Goal: Task Accomplishment & Management: Use online tool/utility

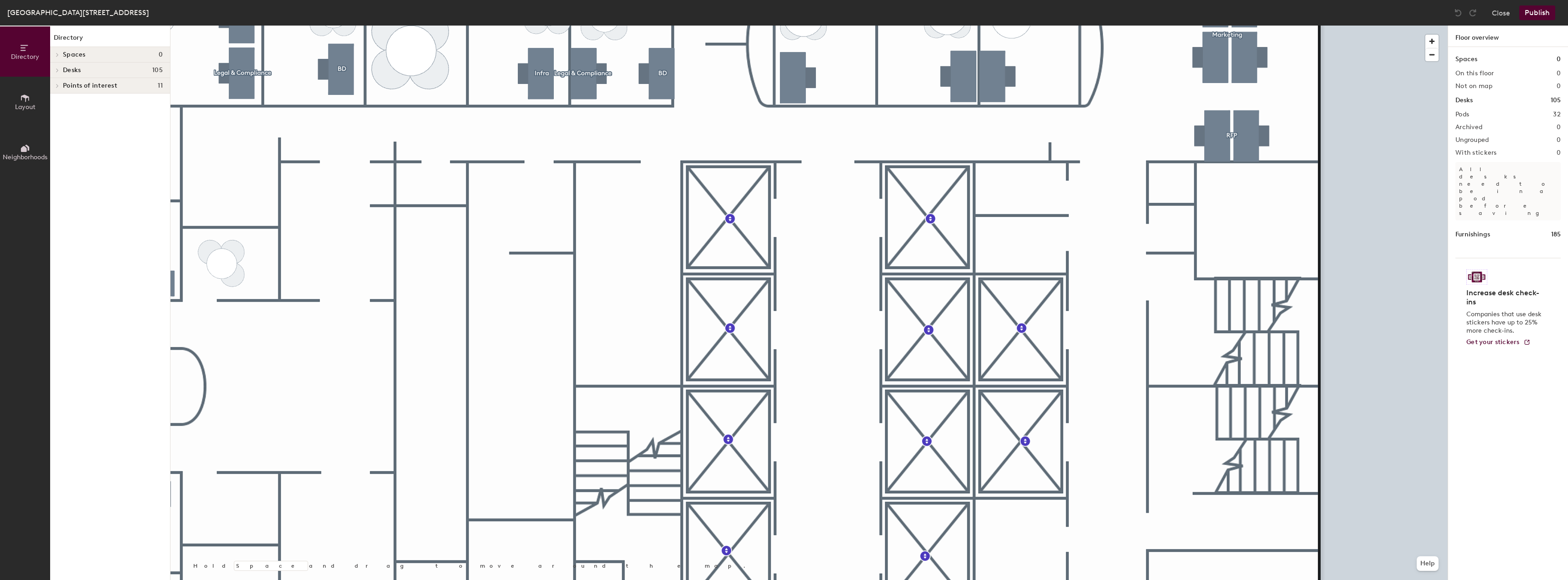
click at [1216, 25] on div at bounding box center [809, 25] width 1277 height 0
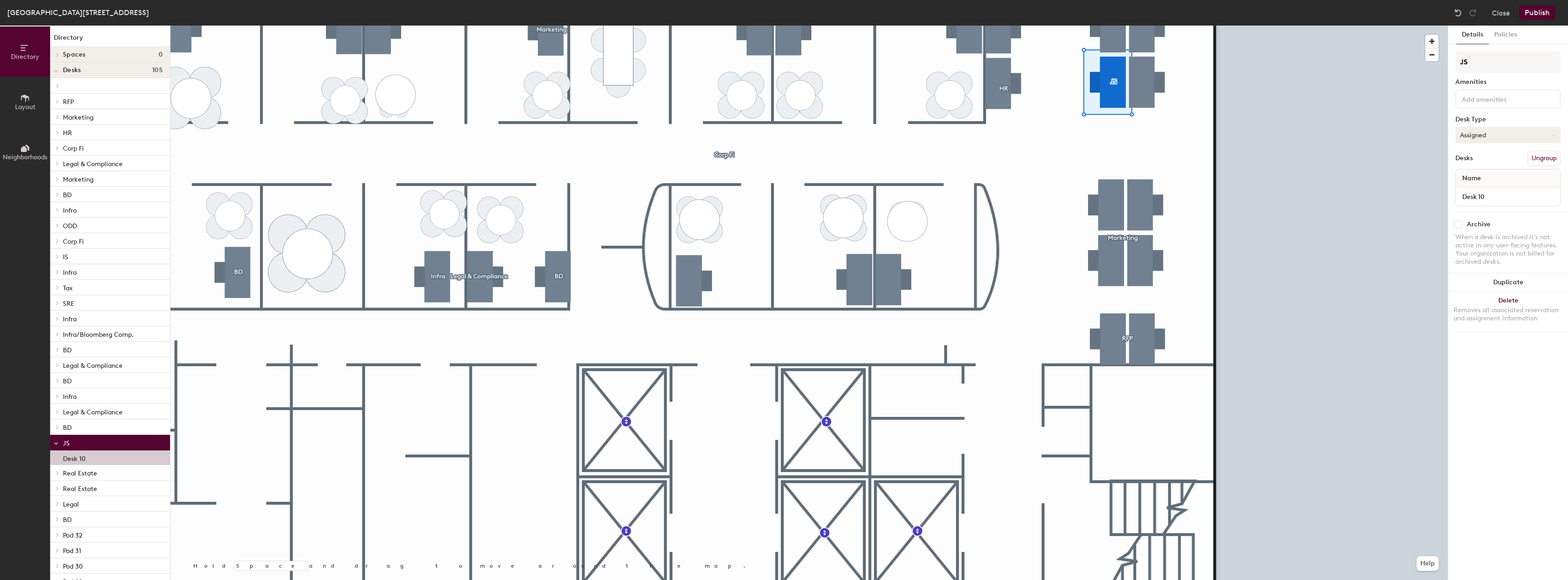
click at [1500, 135] on button "Assigned" at bounding box center [1508, 135] width 105 height 17
click at [1475, 189] on div "Hoteled" at bounding box center [1501, 190] width 91 height 13
click at [1528, 14] on button "Publish" at bounding box center [1537, 13] width 36 height 14
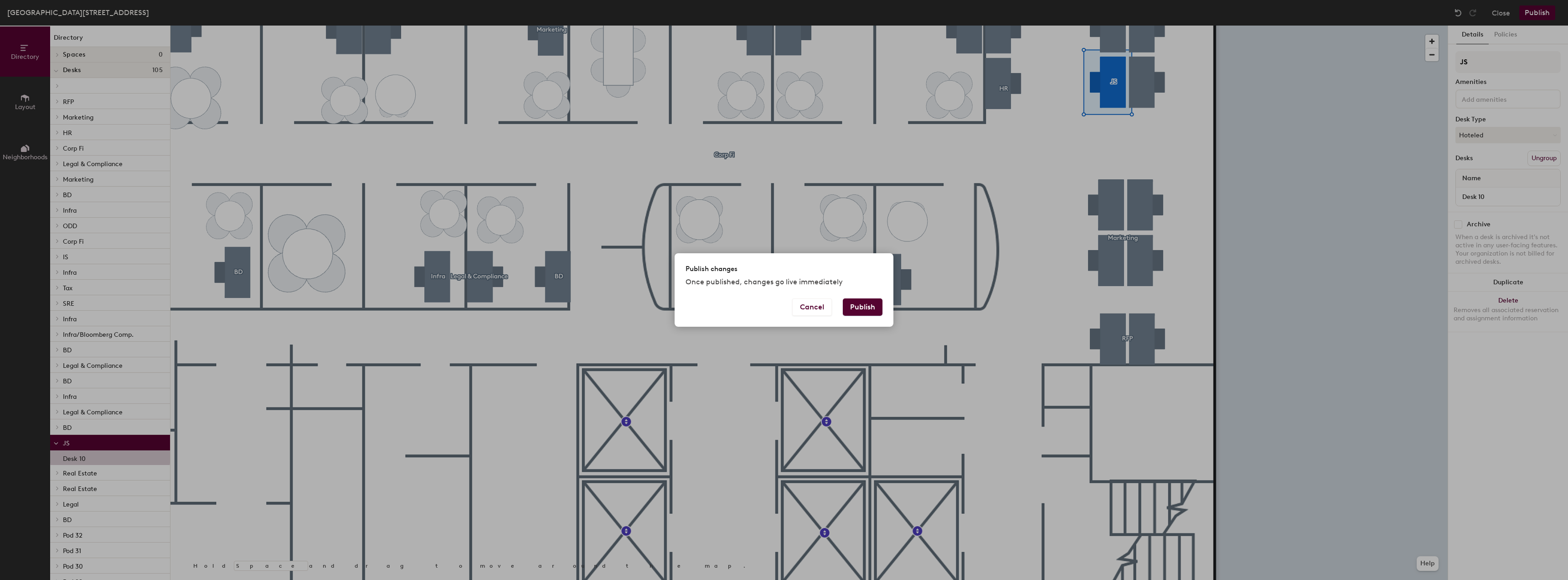
click at [863, 311] on button "Publish" at bounding box center [862, 307] width 40 height 17
